Goal: Task Accomplishment & Management: Use online tool/utility

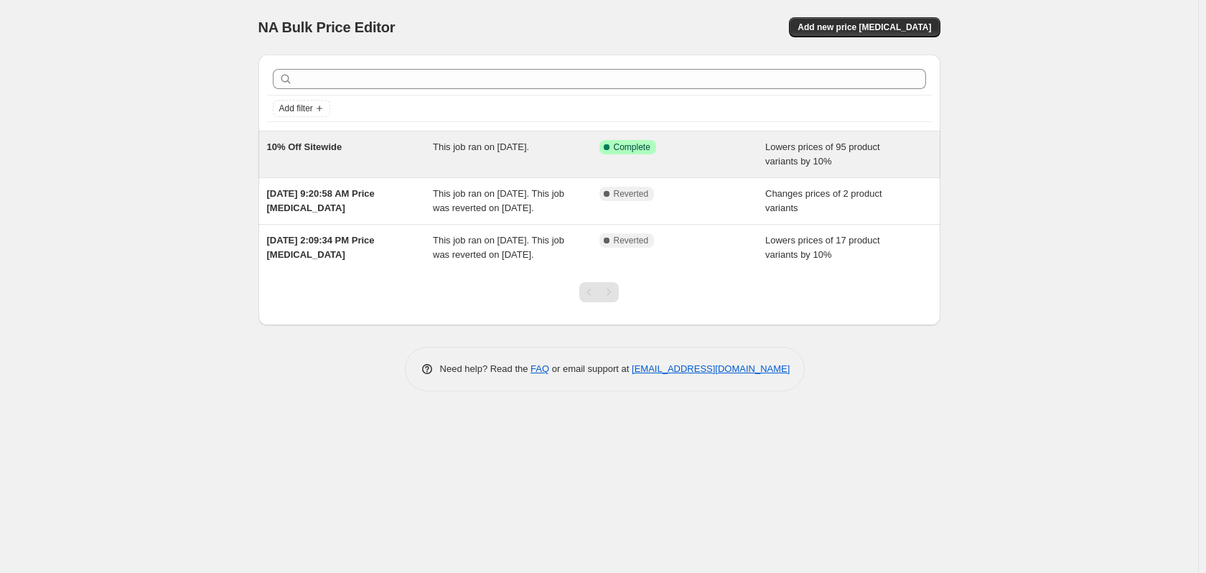
click at [702, 155] on div "Success Complete Complete" at bounding box center [682, 154] width 166 height 29
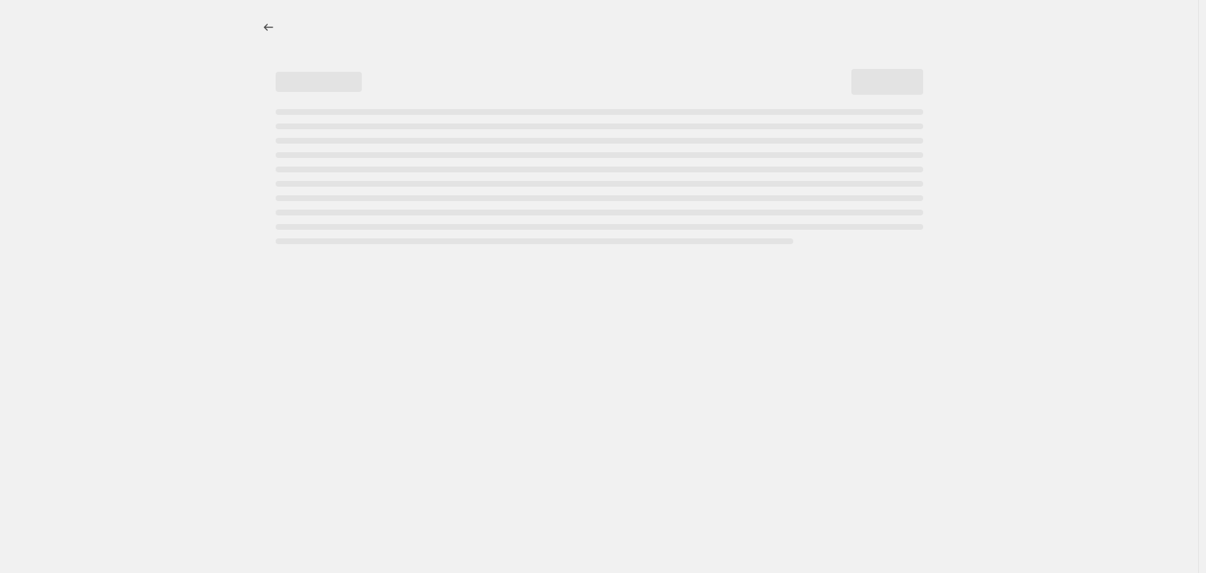
select select "percentage"
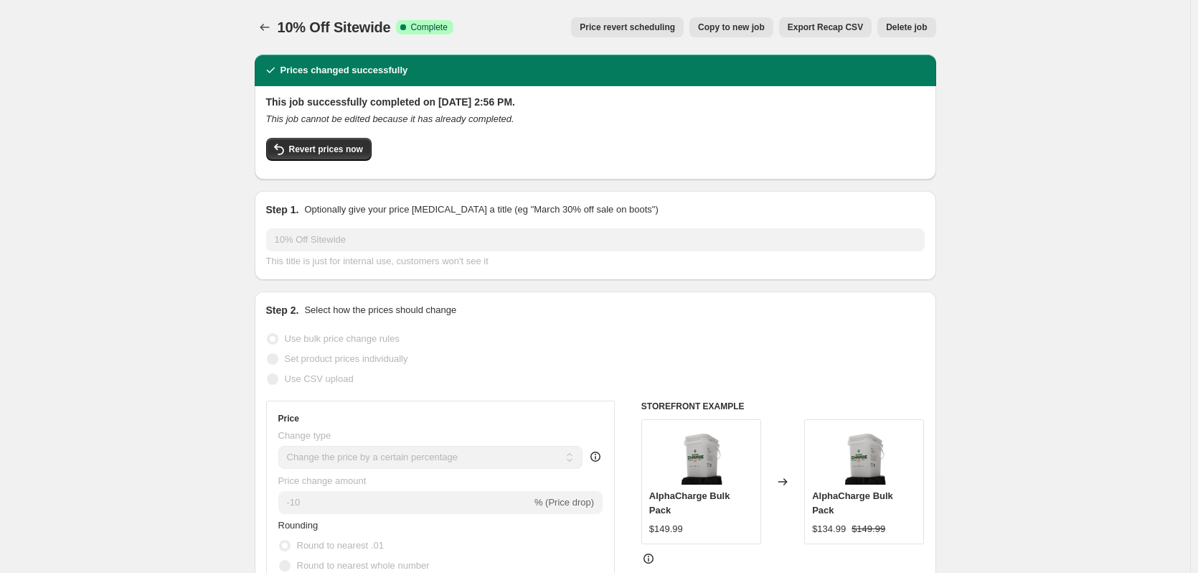
click at [641, 23] on span "Price revert scheduling" at bounding box center [627, 27] width 95 height 11
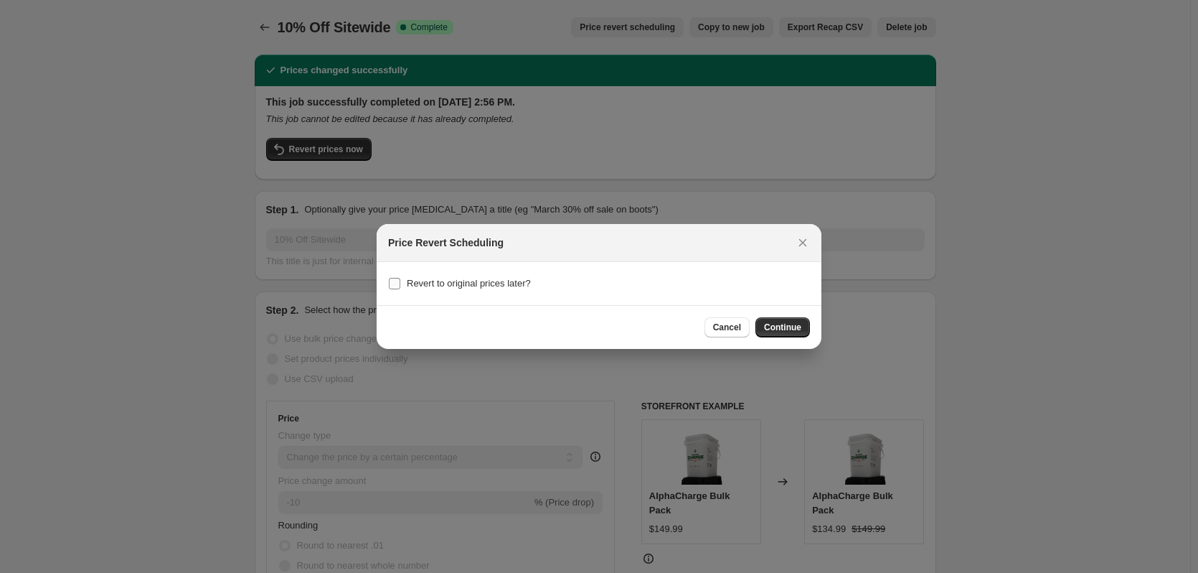
click at [394, 288] on input "Revert to original prices later?" at bounding box center [394, 283] width 11 height 11
checkbox input "true"
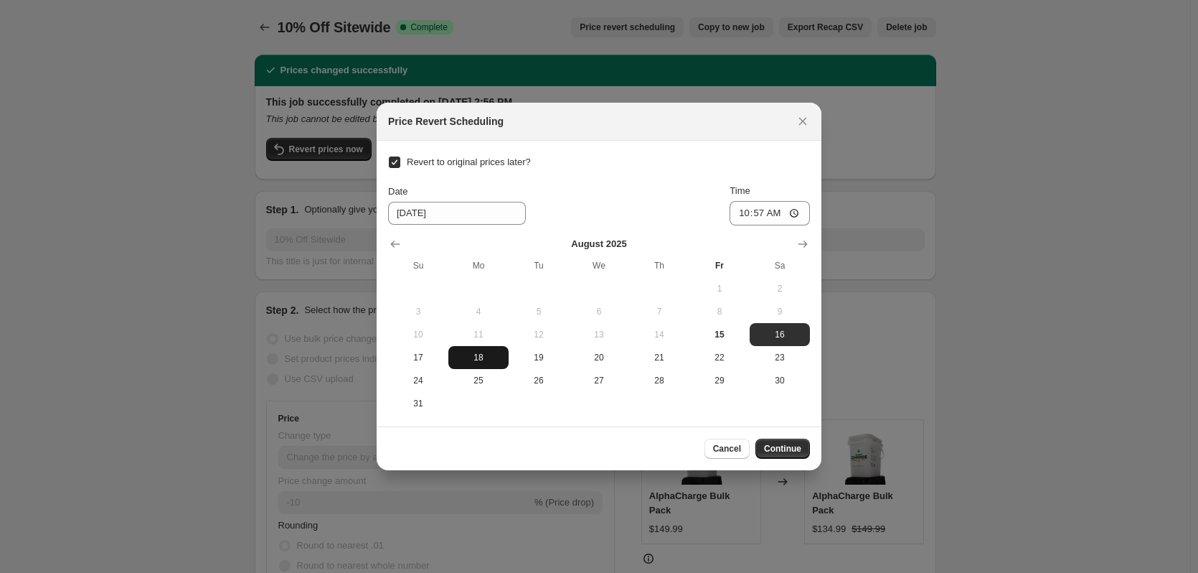
click at [474, 361] on span "18" at bounding box center [478, 357] width 49 height 11
type input "8/18/2025"
click at [741, 213] on input "10:57" at bounding box center [770, 213] width 80 height 24
type input "00:00"
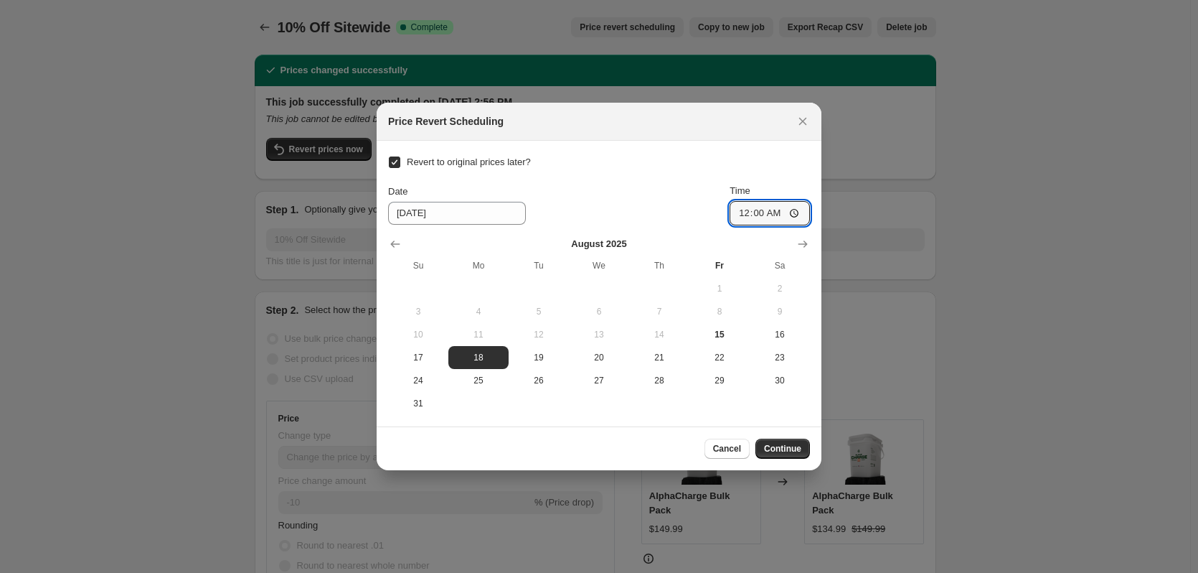
click at [746, 156] on div "Revert to original prices later? Date 8/18/2025 Time 00:00 August 2025 Su Mo Tu…" at bounding box center [599, 283] width 422 height 263
click at [793, 449] on span "Continue" at bounding box center [782, 448] width 37 height 11
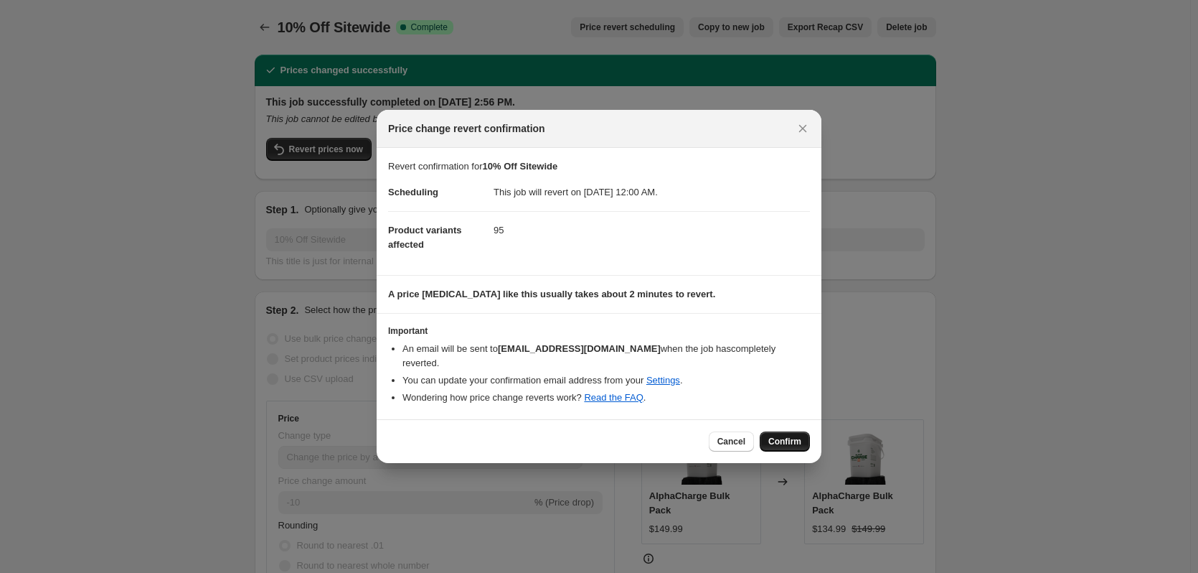
click at [793, 445] on span "Confirm" at bounding box center [785, 441] width 33 height 11
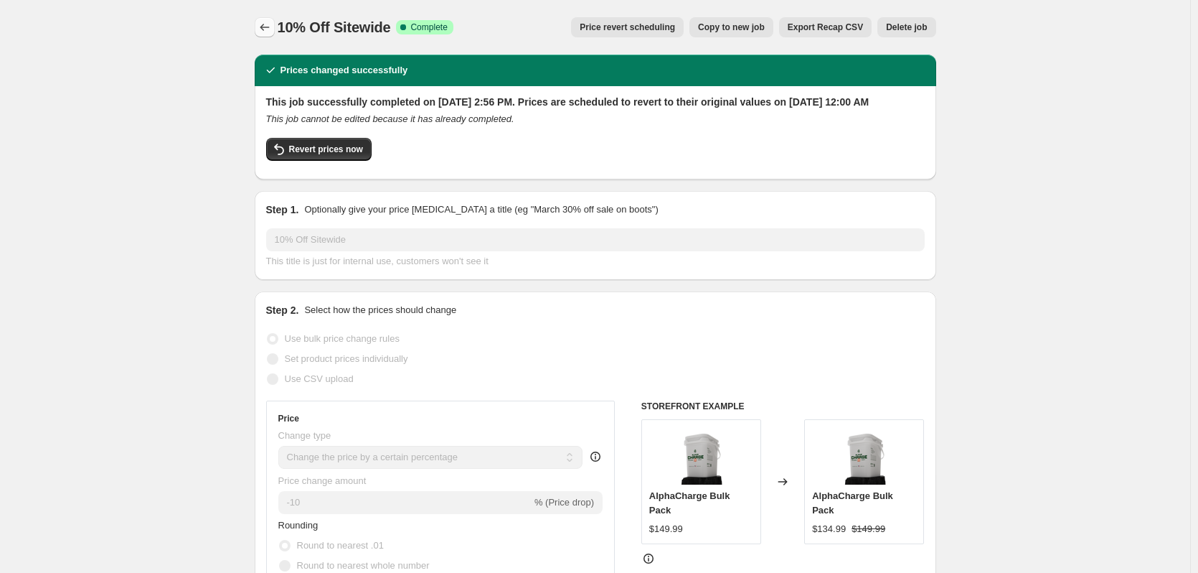
click at [266, 32] on icon "Price change jobs" at bounding box center [265, 27] width 14 height 14
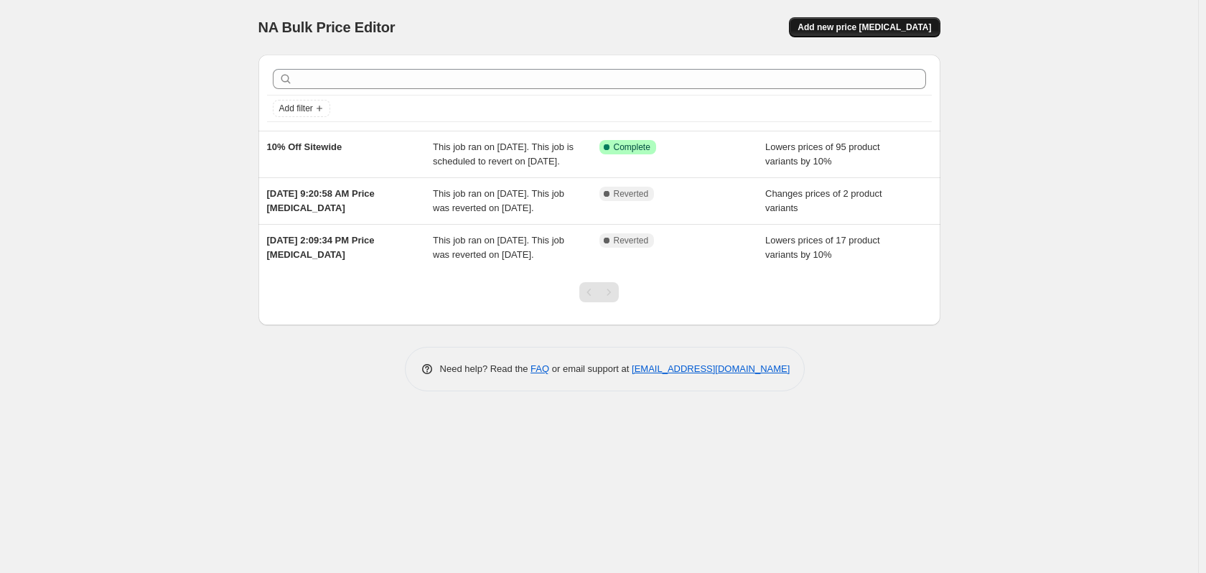
click at [878, 24] on span "Add new price change job" at bounding box center [863, 27] width 133 height 11
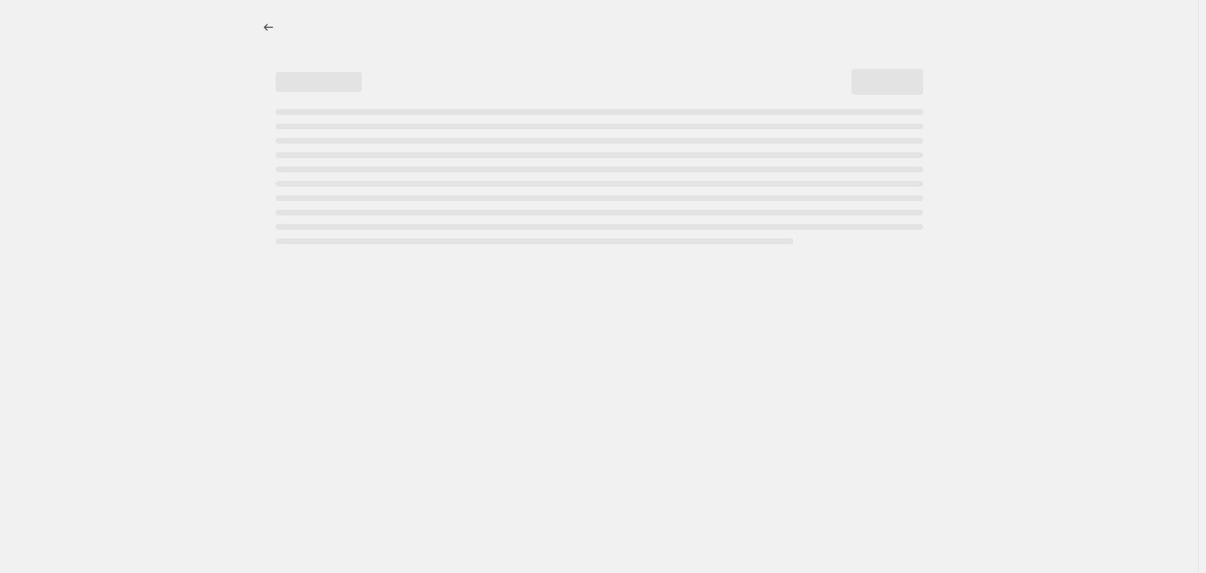
select select "percentage"
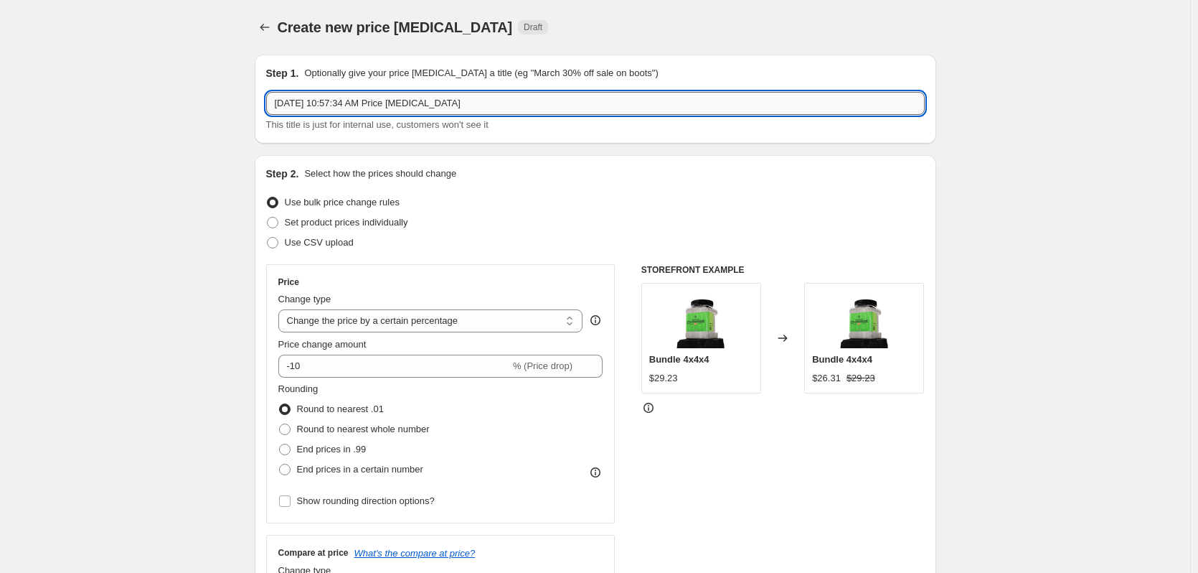
click at [391, 103] on input "Aug 15, 2025, 10:57:34 AM Price change job" at bounding box center [595, 103] width 659 height 23
click at [481, 109] on input "Not Your Average BackYard BBQ Sale" at bounding box center [595, 103] width 659 height 23
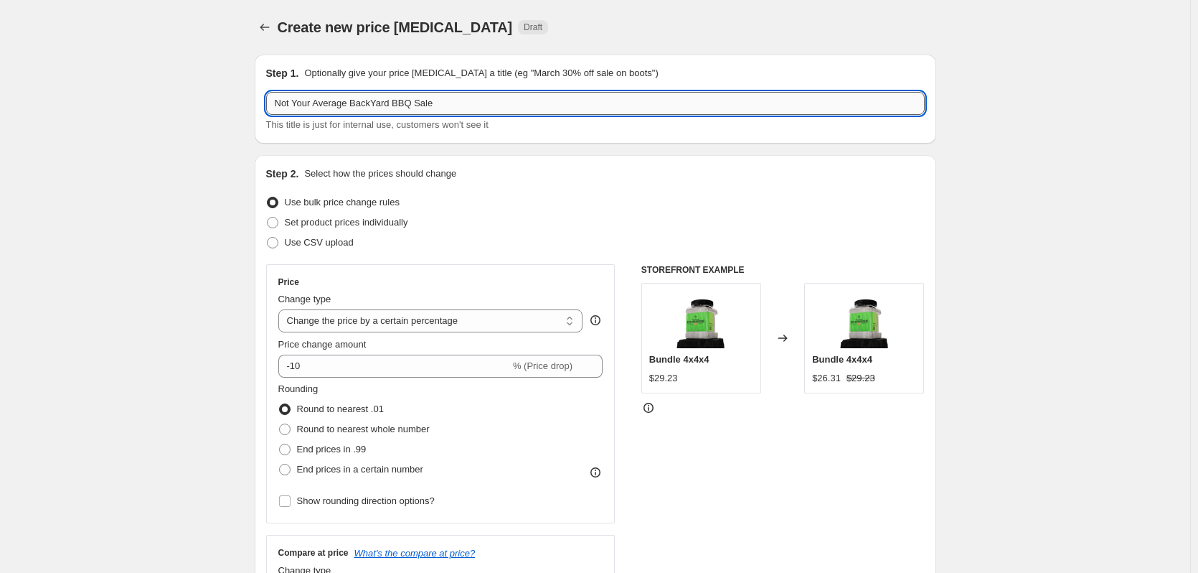
click at [481, 109] on input "Not Your Average BackYard BBQ Sale" at bounding box center [595, 103] width 659 height 23
paste input "END SUMMER WITH A BANG"
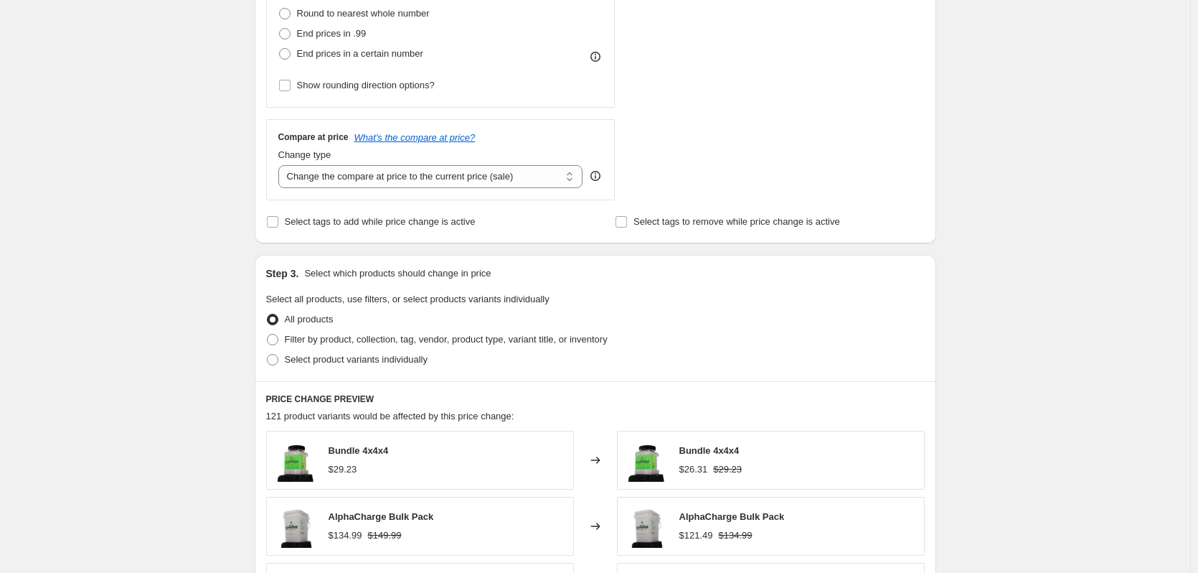
scroll to position [502, 0]
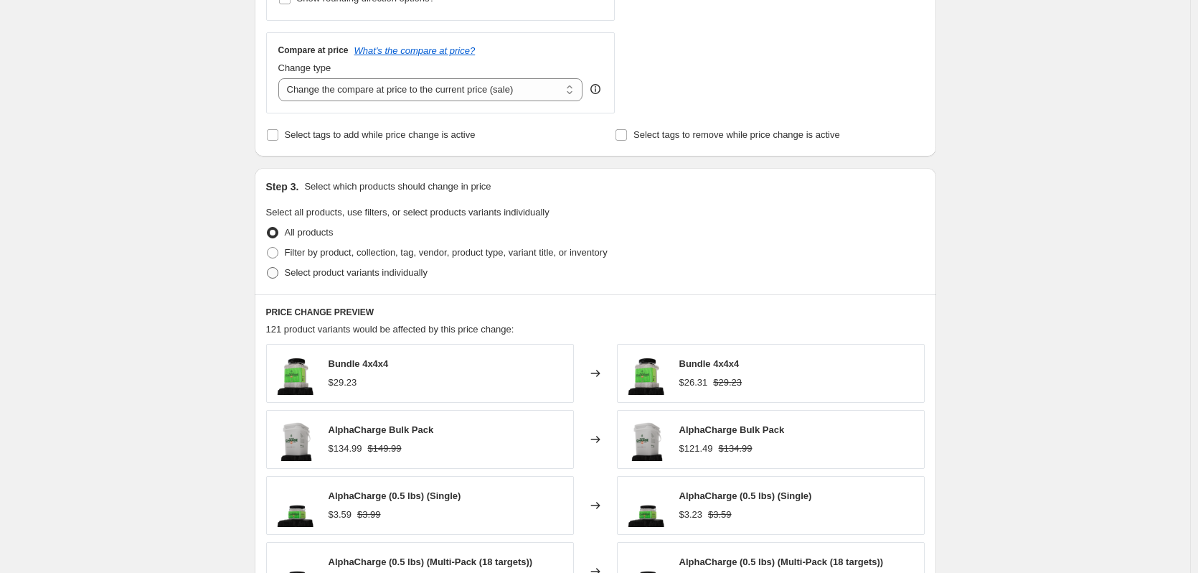
type input "END SUMMER WITH A BANG Sale"
click at [278, 275] on span at bounding box center [272, 272] width 11 height 11
click at [268, 268] on input "Select product variants individually" at bounding box center [267, 267] width 1 height 1
radio input "true"
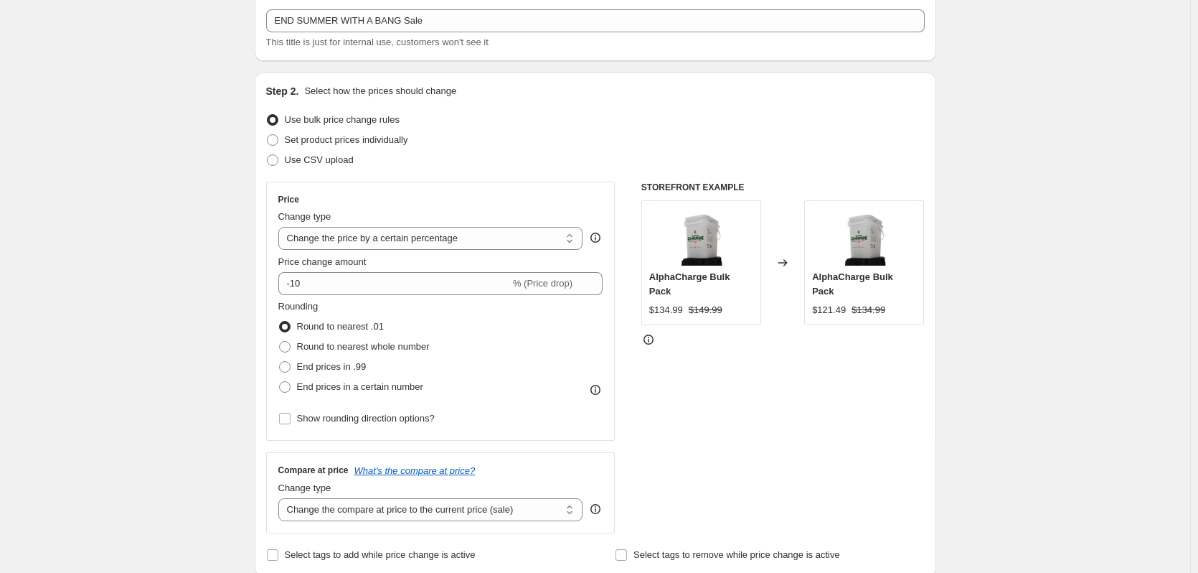
scroll to position [0, 0]
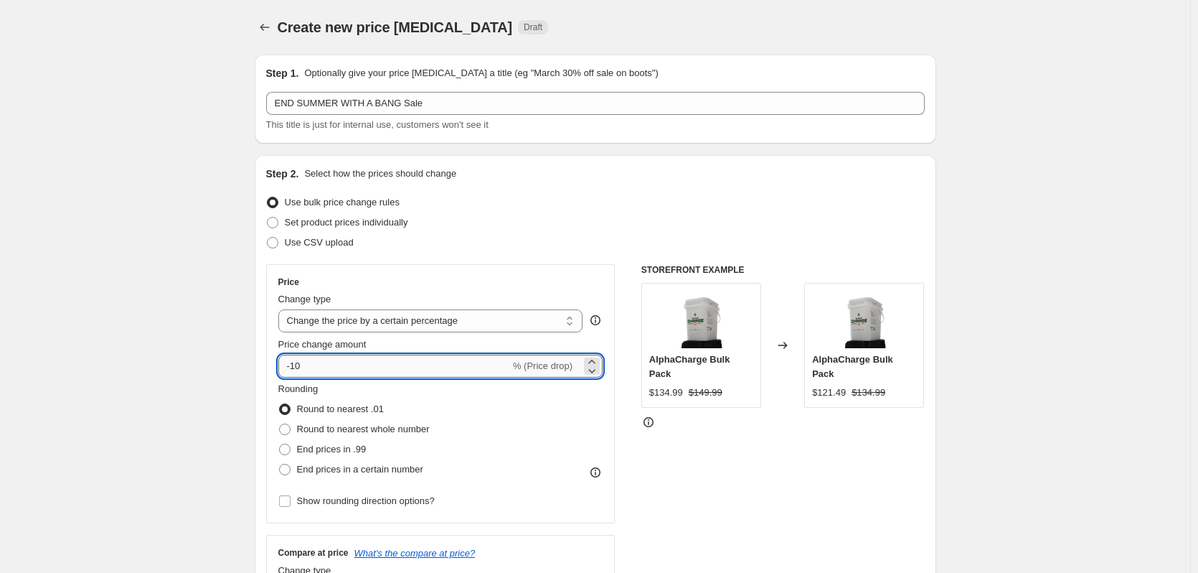
click at [328, 370] on input "-10" at bounding box center [394, 365] width 232 height 23
drag, startPoint x: 332, startPoint y: 366, endPoint x: 280, endPoint y: 363, distance: 52.5
click at [280, 363] on div "Price Change type Change the price to a certain amount Change the price by a ce…" at bounding box center [440, 393] width 349 height 259
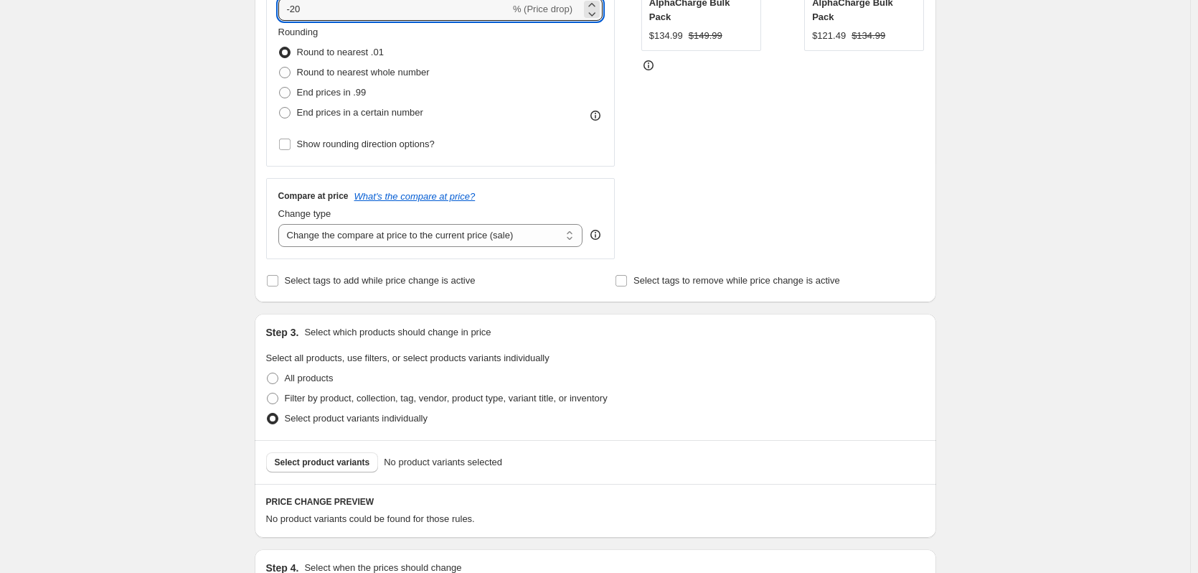
scroll to position [544, 0]
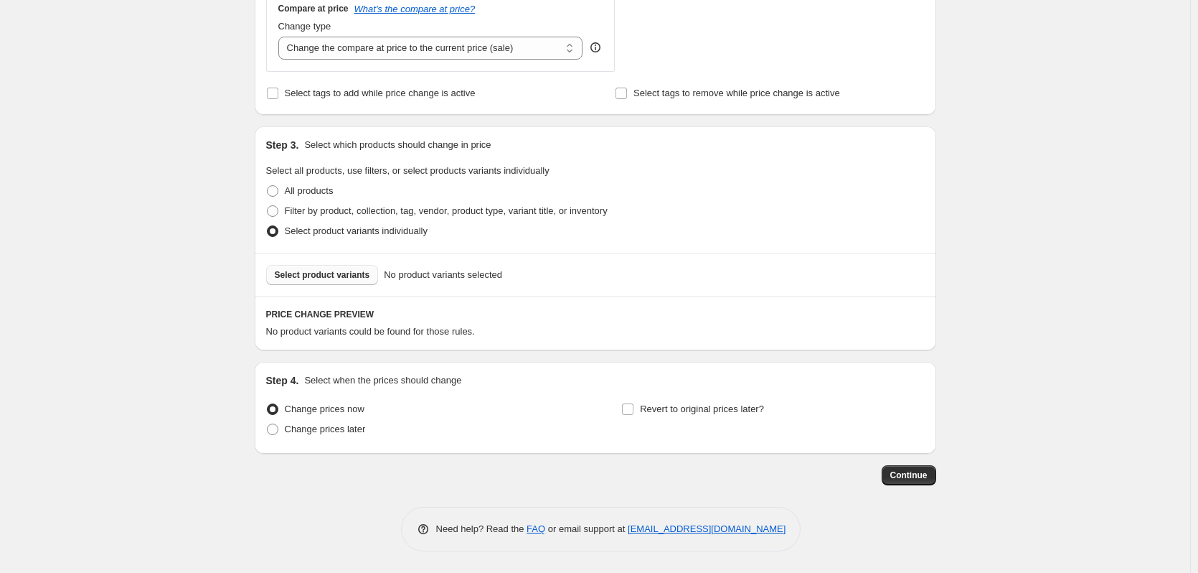
type input "-20"
click at [333, 279] on span "Select product variants" at bounding box center [322, 274] width 95 height 11
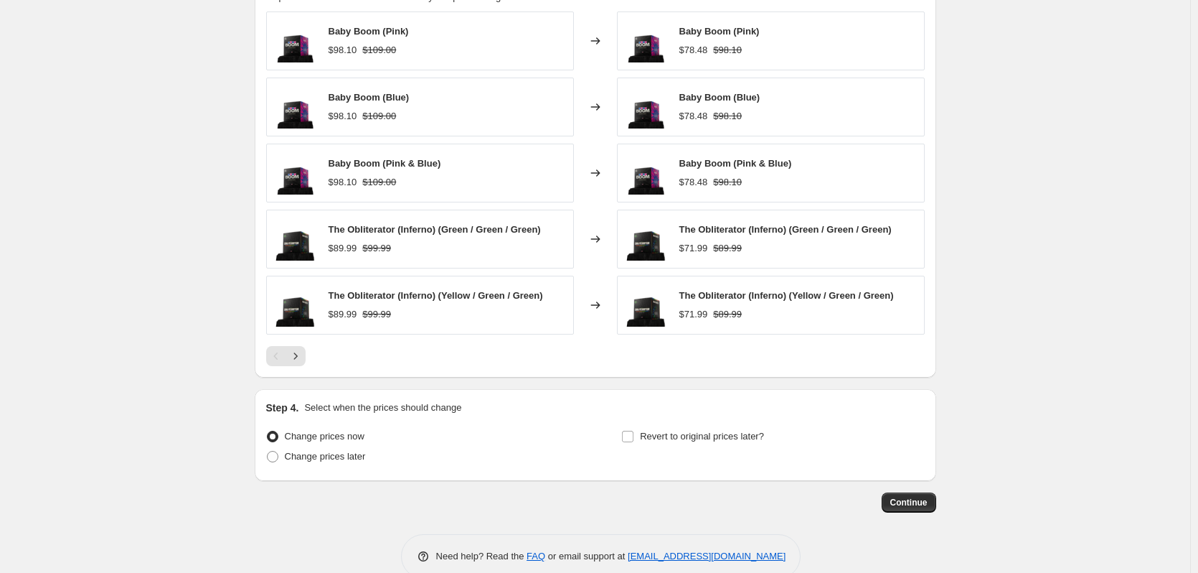
scroll to position [906, 0]
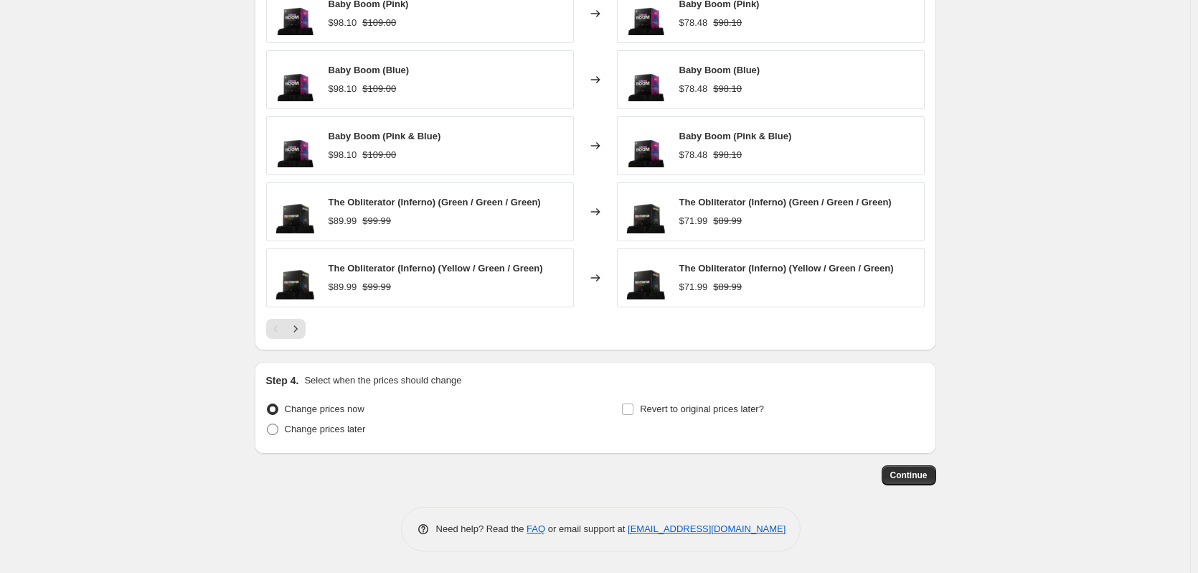
click at [278, 429] on span at bounding box center [272, 428] width 11 height 11
click at [268, 424] on input "Change prices later" at bounding box center [267, 423] width 1 height 1
radio input "true"
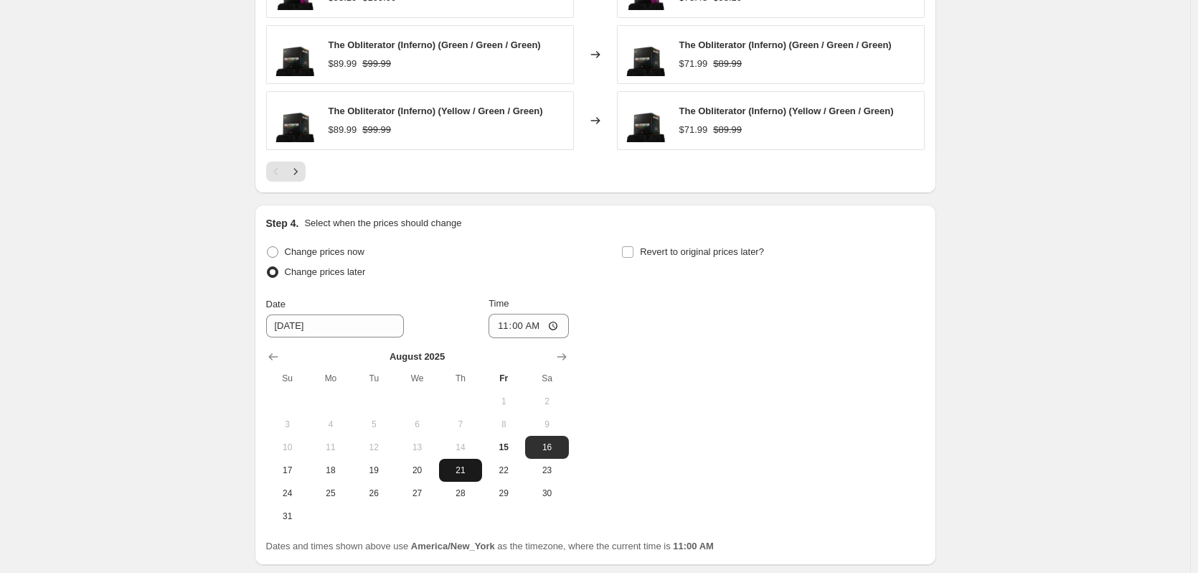
scroll to position [1121, 0]
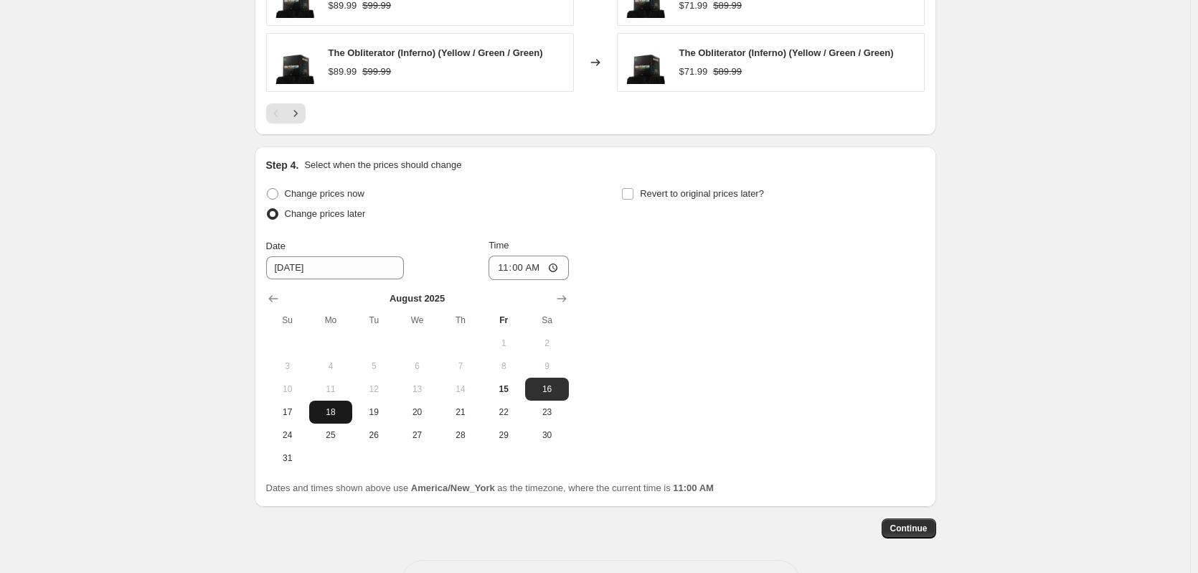
click at [342, 415] on span "18" at bounding box center [331, 411] width 32 height 11
type input "8/18/2025"
click at [504, 268] on input "11:00" at bounding box center [529, 267] width 80 height 24
type input "00:00"
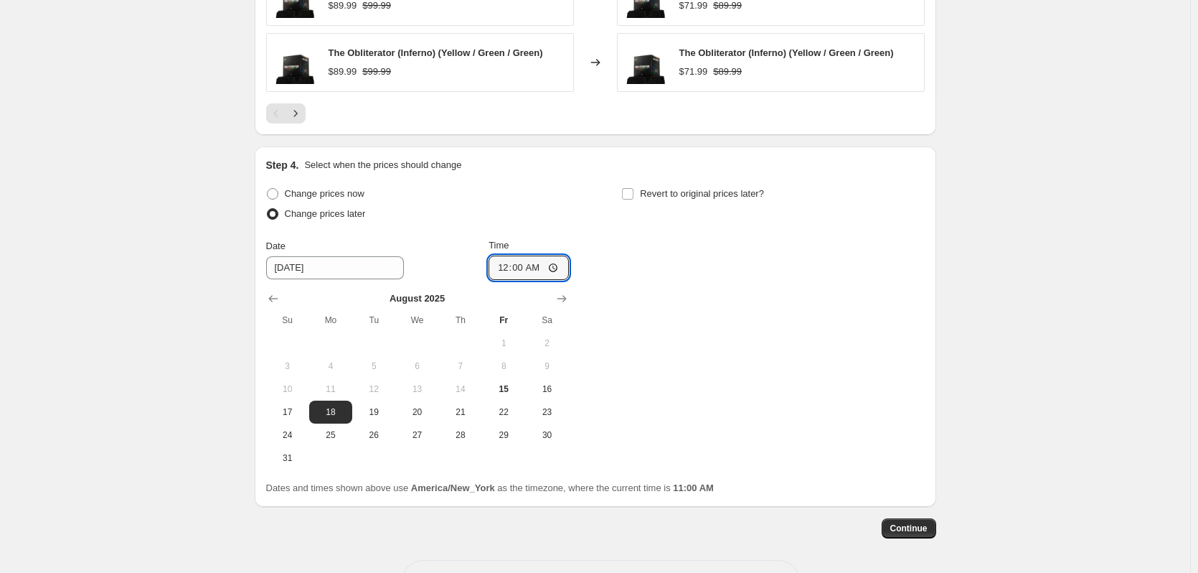
click at [743, 287] on div "Change prices now Change prices later Date 8/18/2025 Time 00:00 August 2025 Su …" at bounding box center [595, 327] width 659 height 286
click at [908, 527] on span "Continue" at bounding box center [909, 527] width 37 height 11
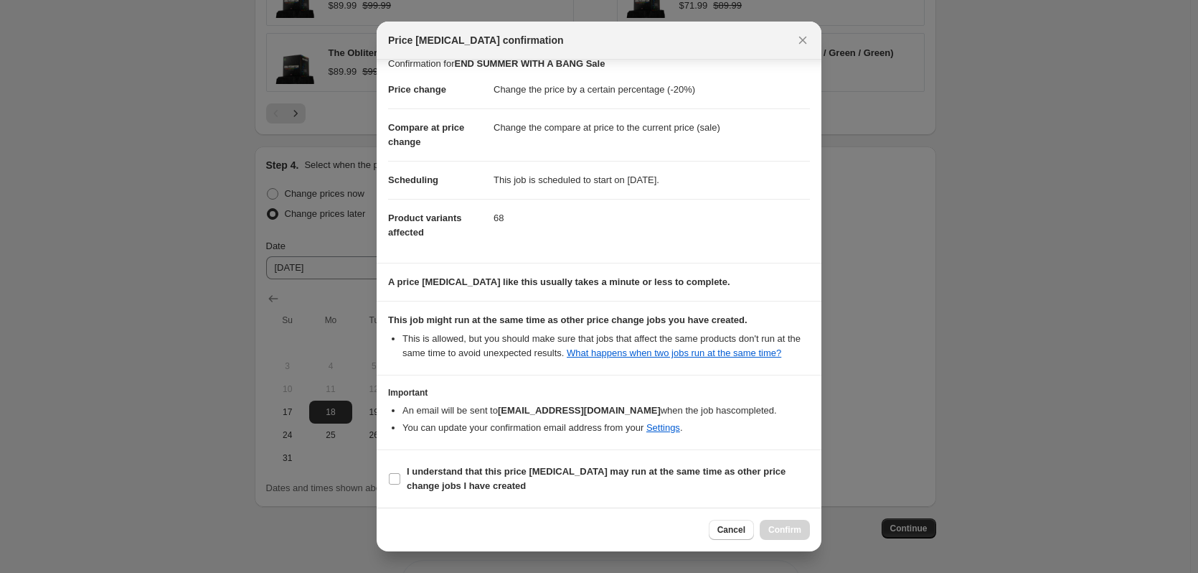
scroll to position [43, 0]
click at [393, 479] on input "I understand that this price change job may run at the same time as other price…" at bounding box center [394, 478] width 11 height 11
checkbox input "true"
click at [783, 533] on span "Confirm" at bounding box center [785, 529] width 33 height 11
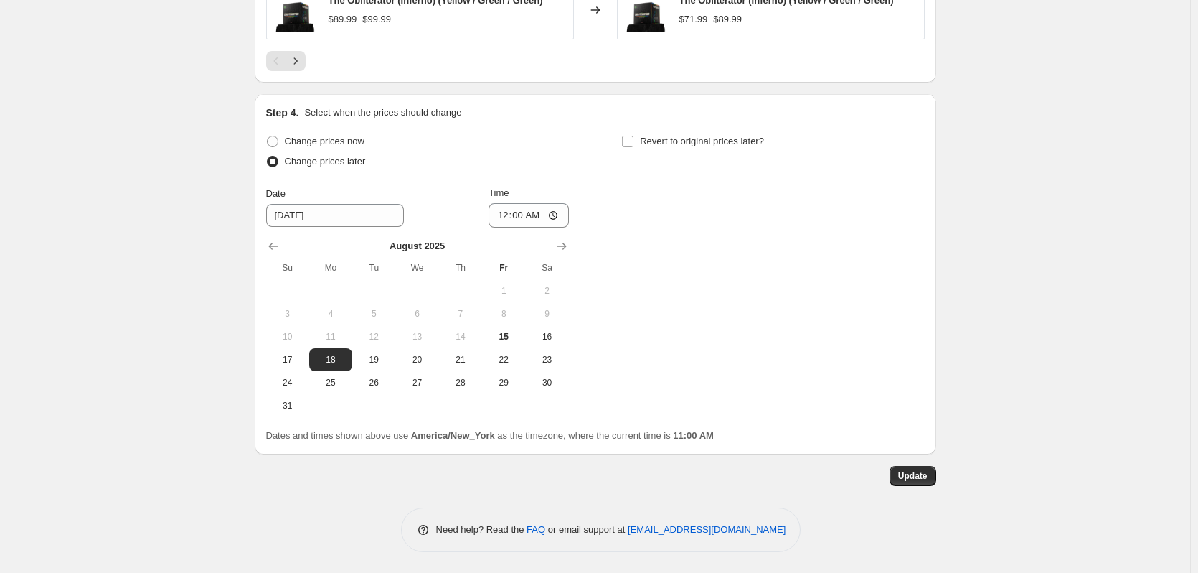
scroll to position [1262, 0]
click at [919, 476] on span "Update" at bounding box center [912, 474] width 29 height 11
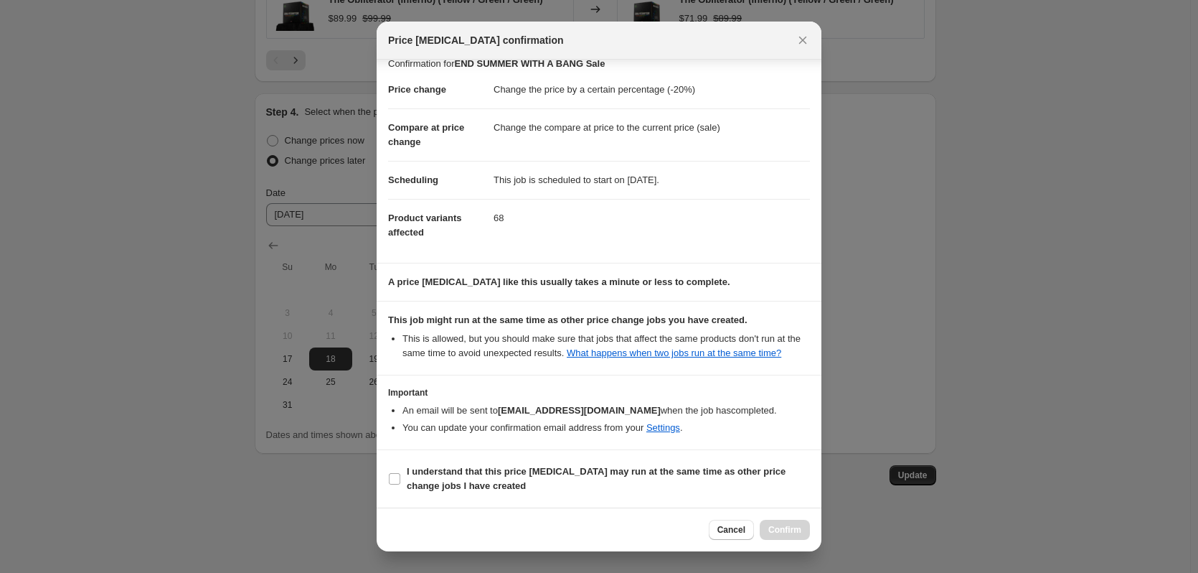
scroll to position [43, 0]
click at [393, 482] on input "I understand that this price change job may run at the same time as other price…" at bounding box center [394, 478] width 11 height 11
checkbox input "true"
click at [785, 535] on span "Confirm" at bounding box center [785, 529] width 33 height 11
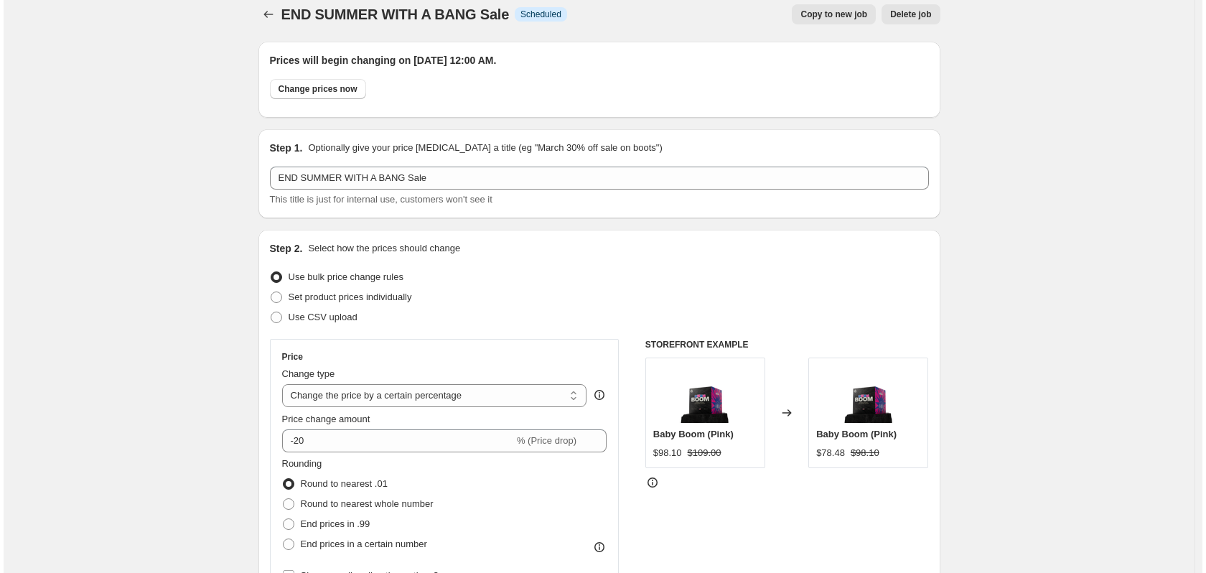
scroll to position [0, 0]
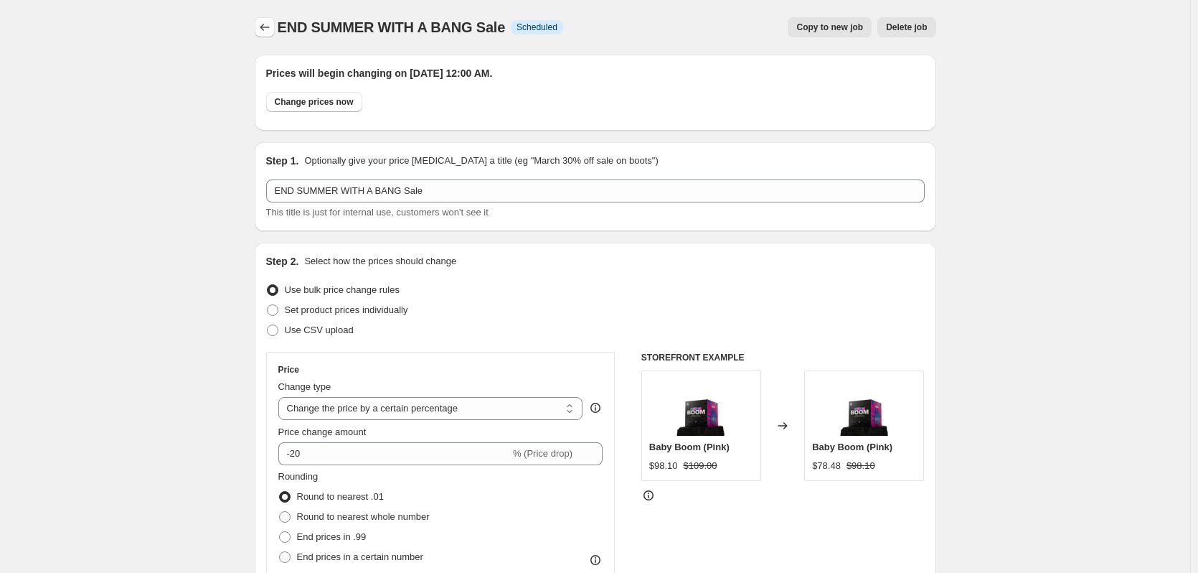
click at [263, 28] on icon "Price change jobs" at bounding box center [265, 27] width 14 height 14
